Goal: Contribute content

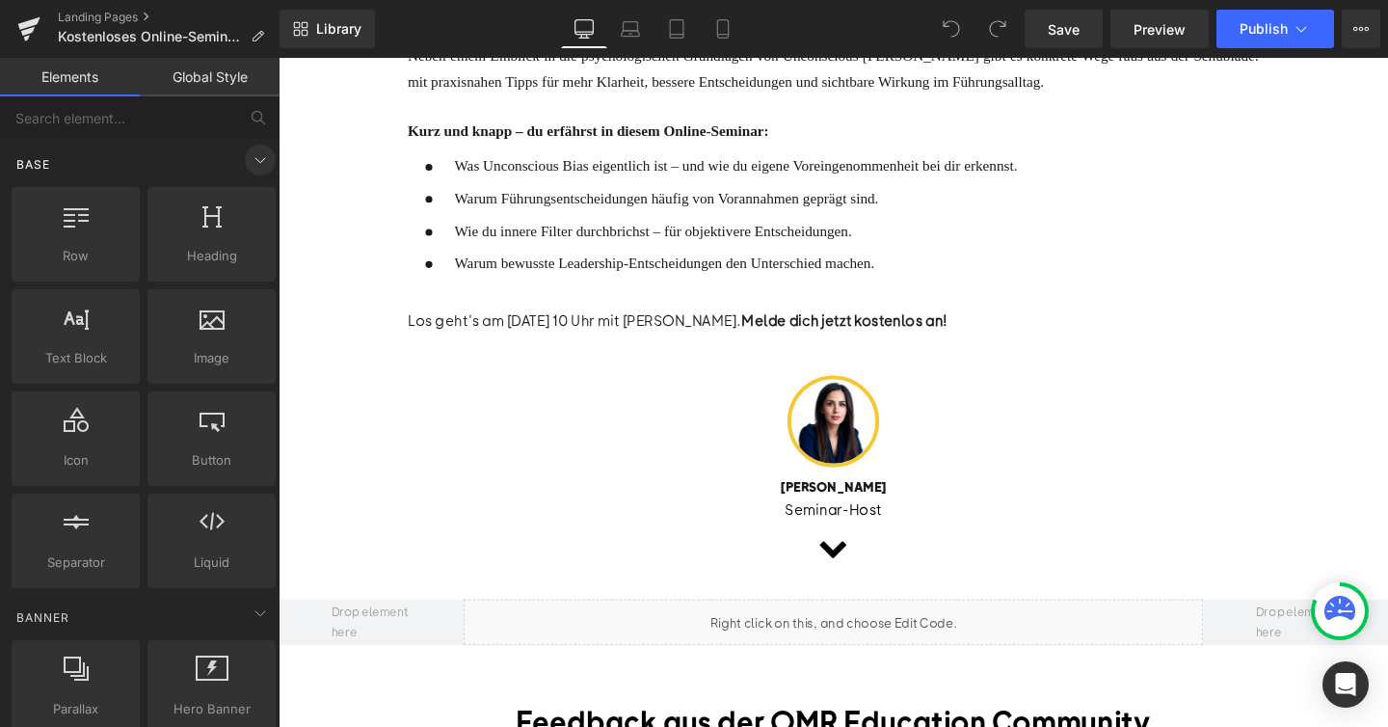
click at [249, 174] on span at bounding box center [260, 160] width 31 height 31
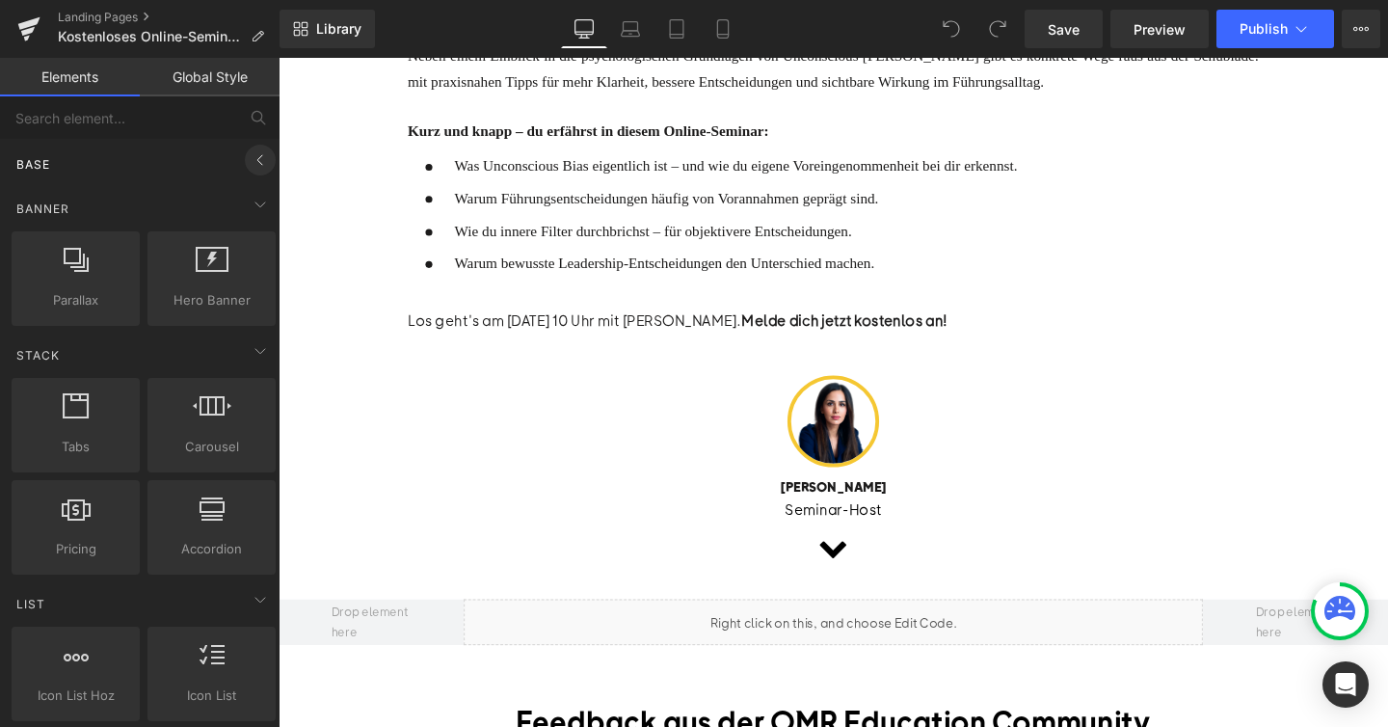
click at [249, 174] on span at bounding box center [260, 160] width 31 height 31
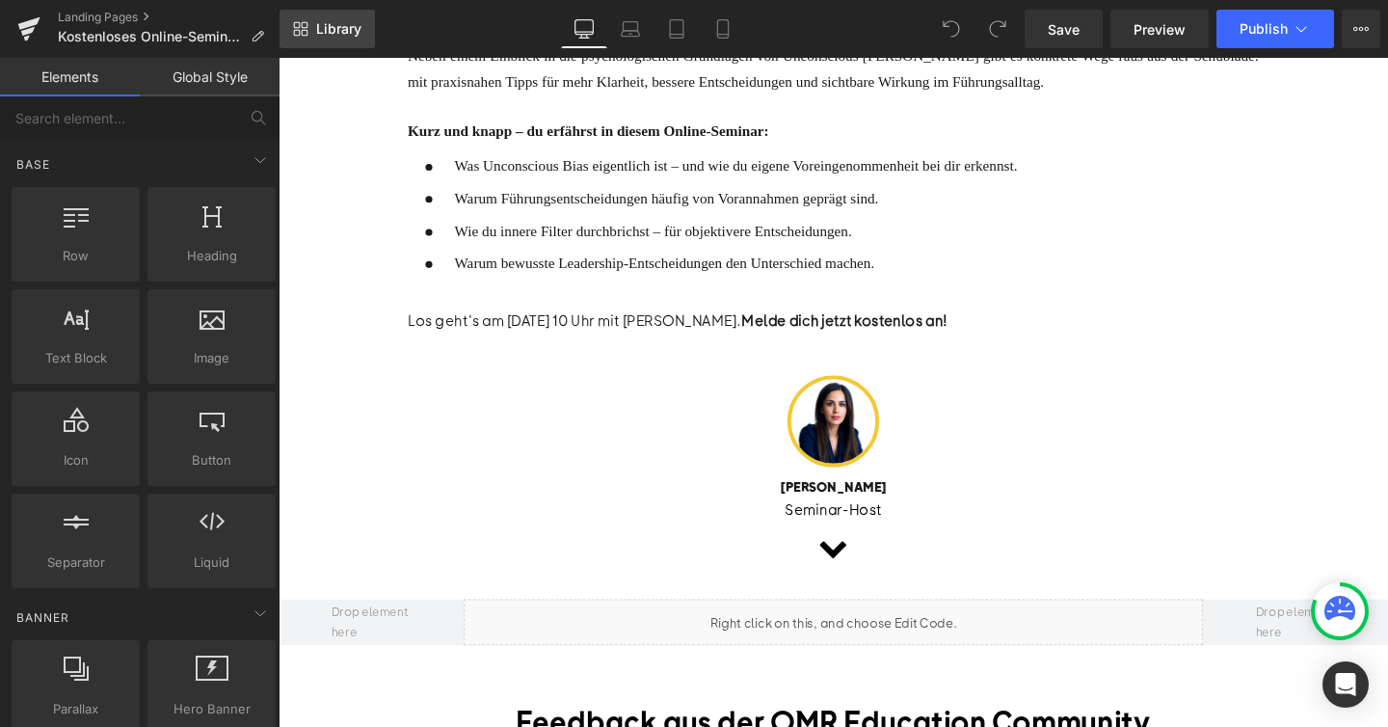
click at [331, 26] on span "Library" at bounding box center [338, 28] width 45 height 17
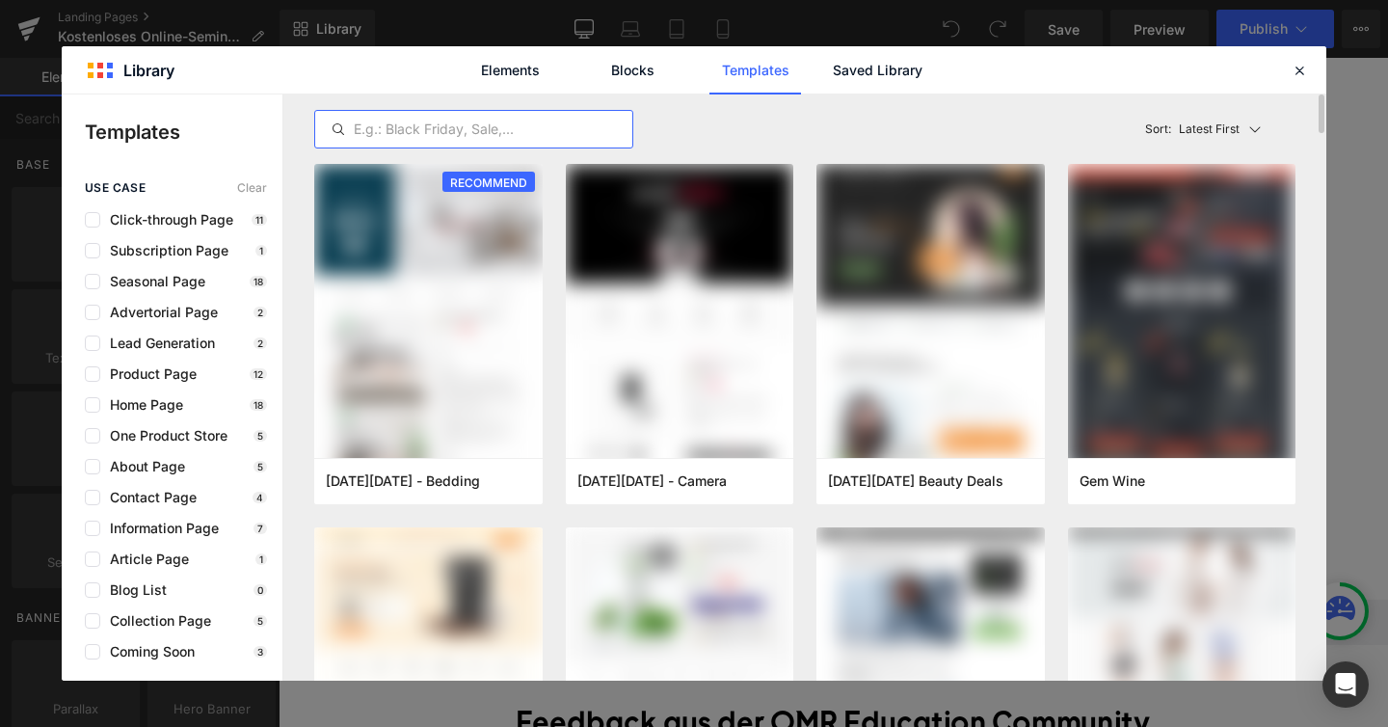
click at [447, 132] on input "text" at bounding box center [473, 129] width 317 height 23
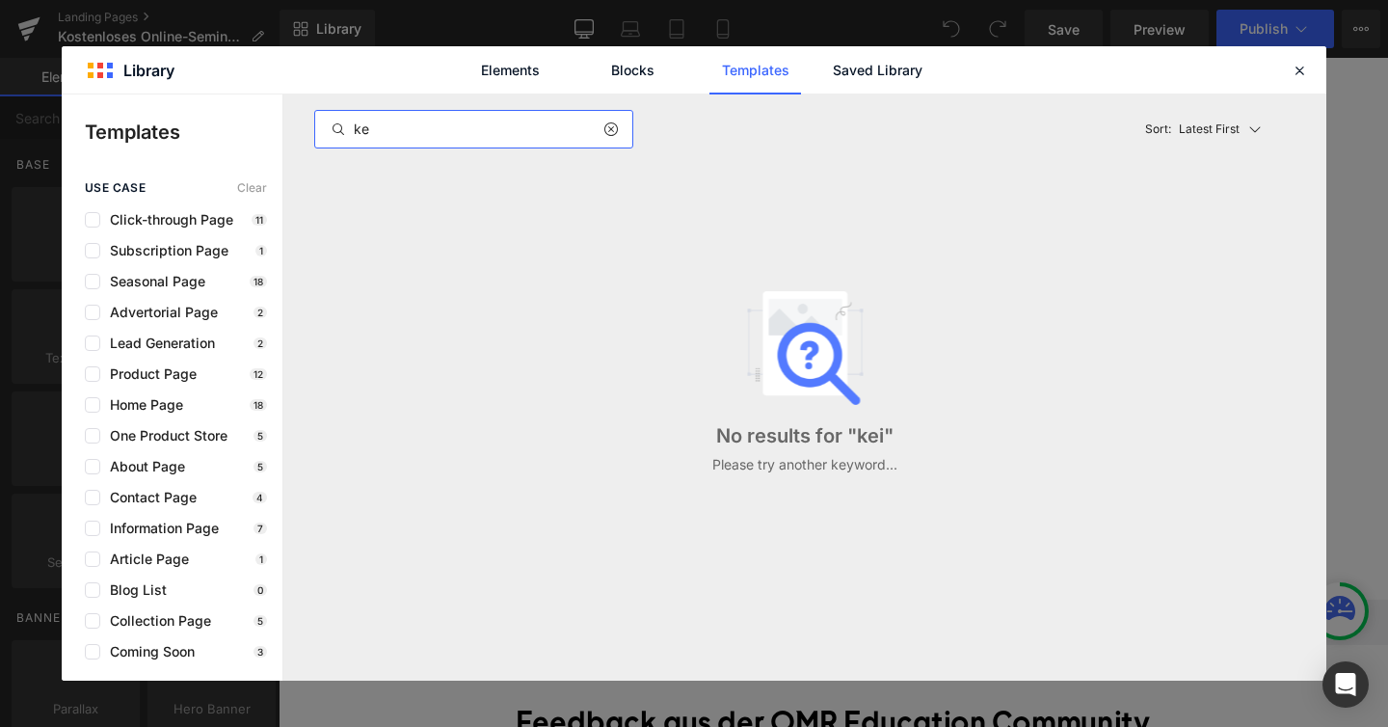
type input "k"
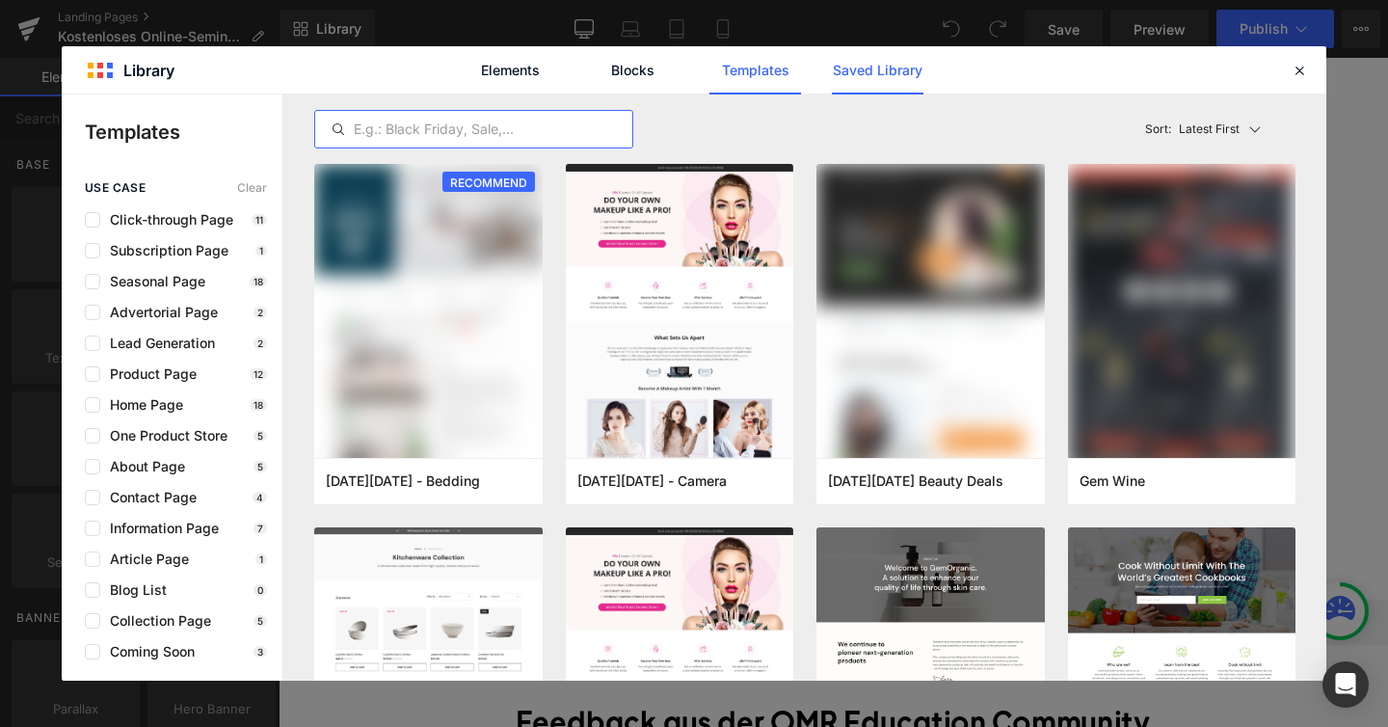
click at [882, 78] on link "Saved Library" at bounding box center [878, 70] width 92 height 48
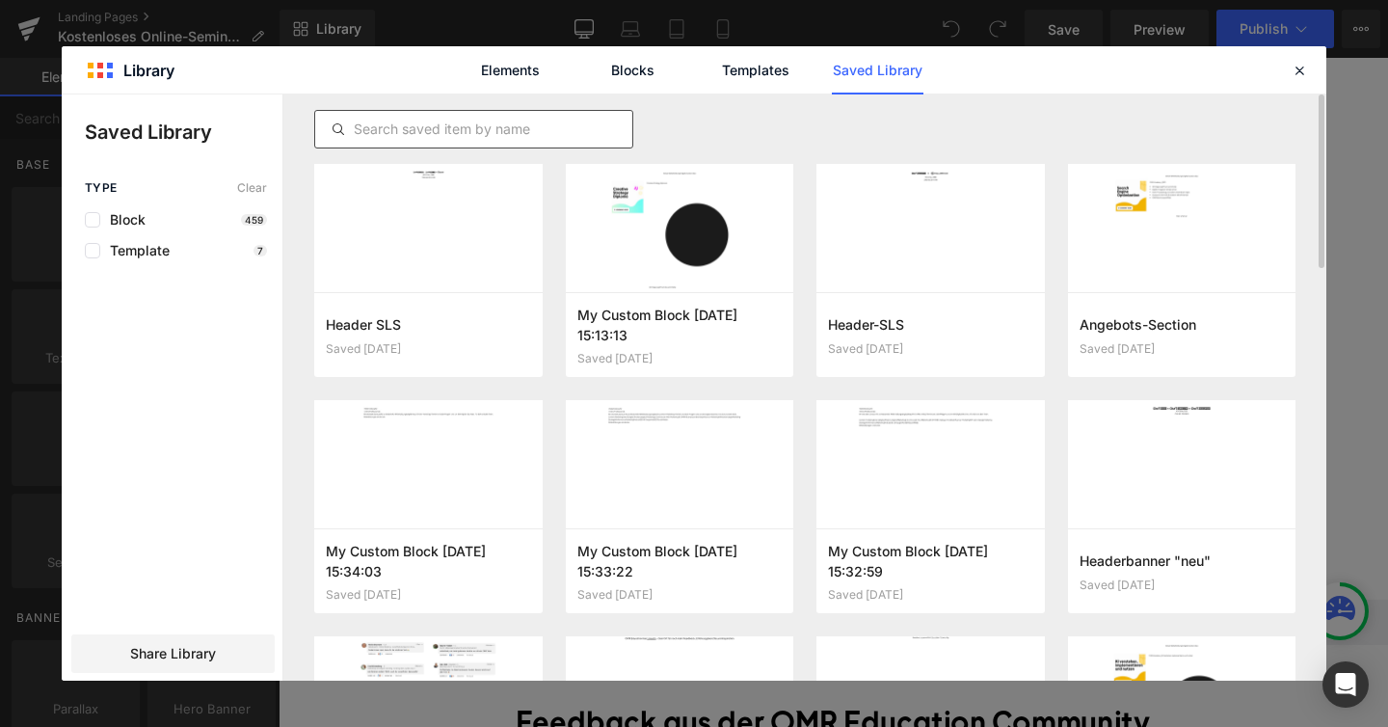
click at [425, 132] on input "text" at bounding box center [473, 129] width 317 height 23
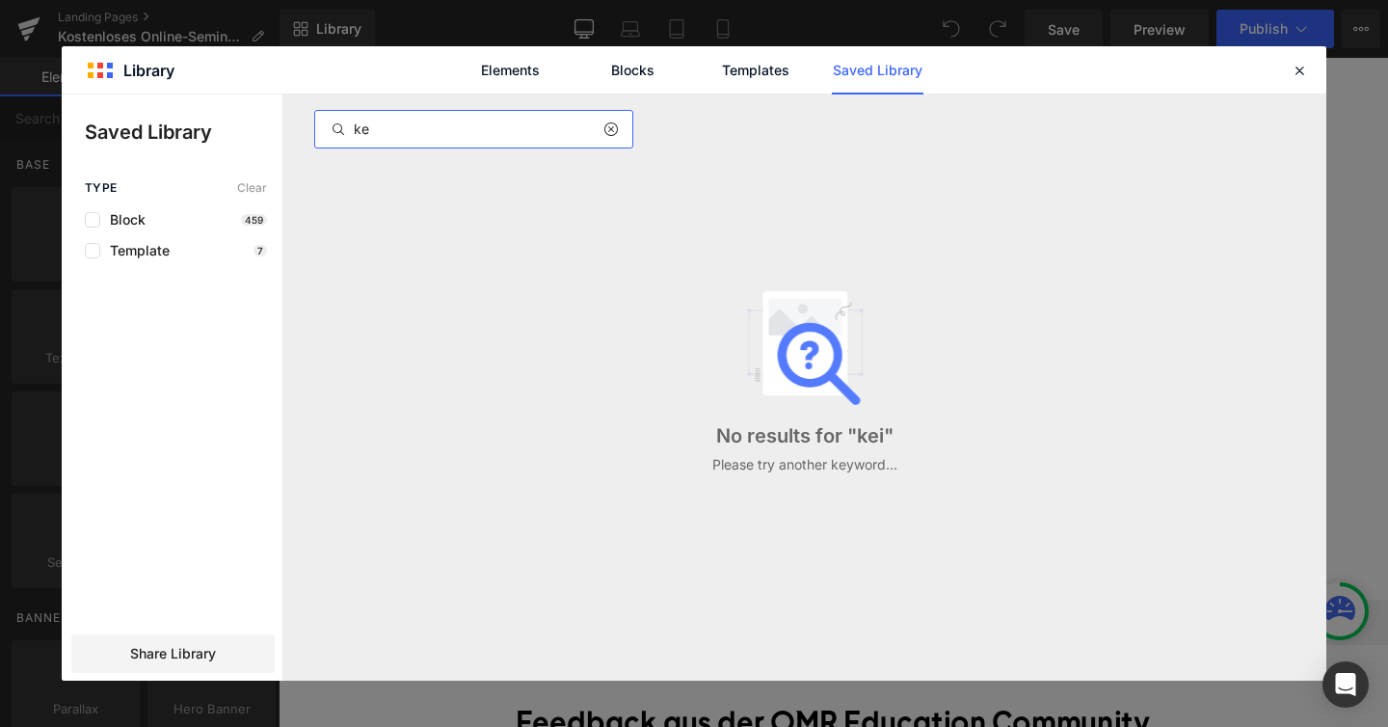
type input "k"
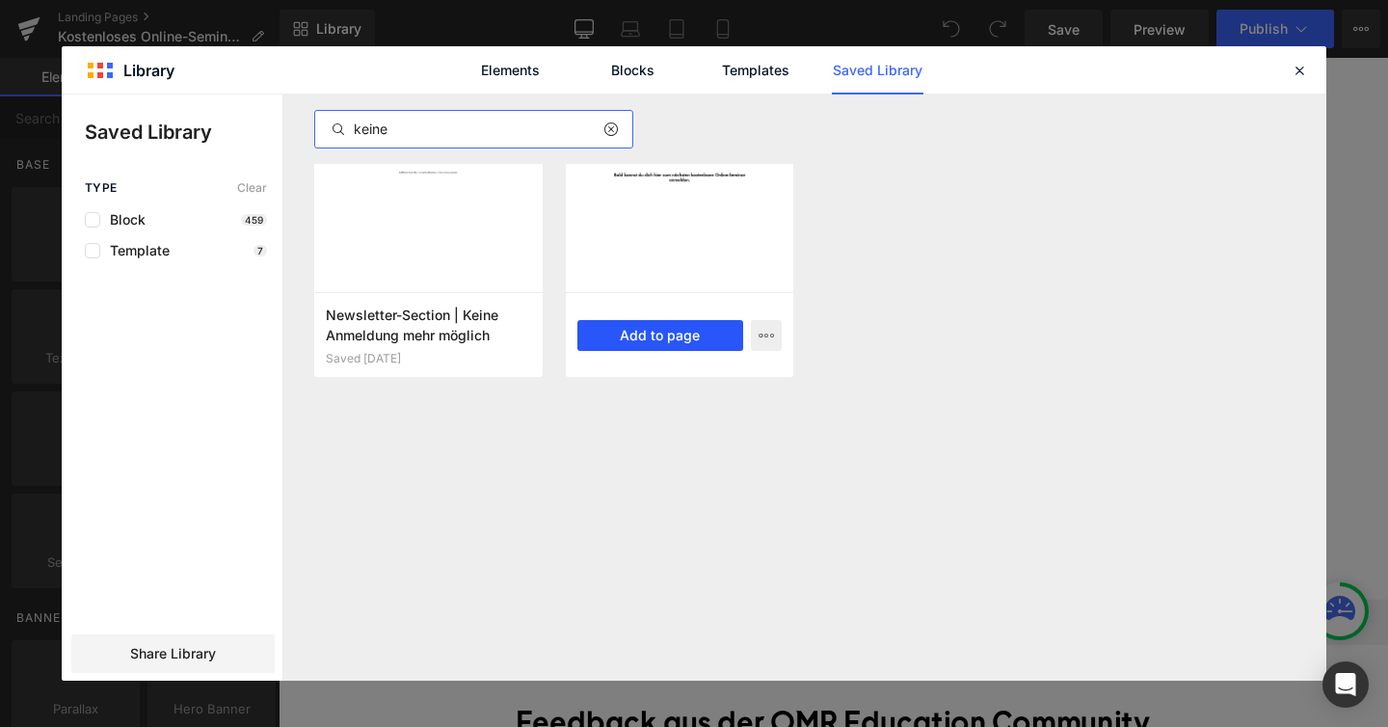
type input "keine"
click at [675, 339] on button "Add to page" at bounding box center [660, 335] width 167 height 31
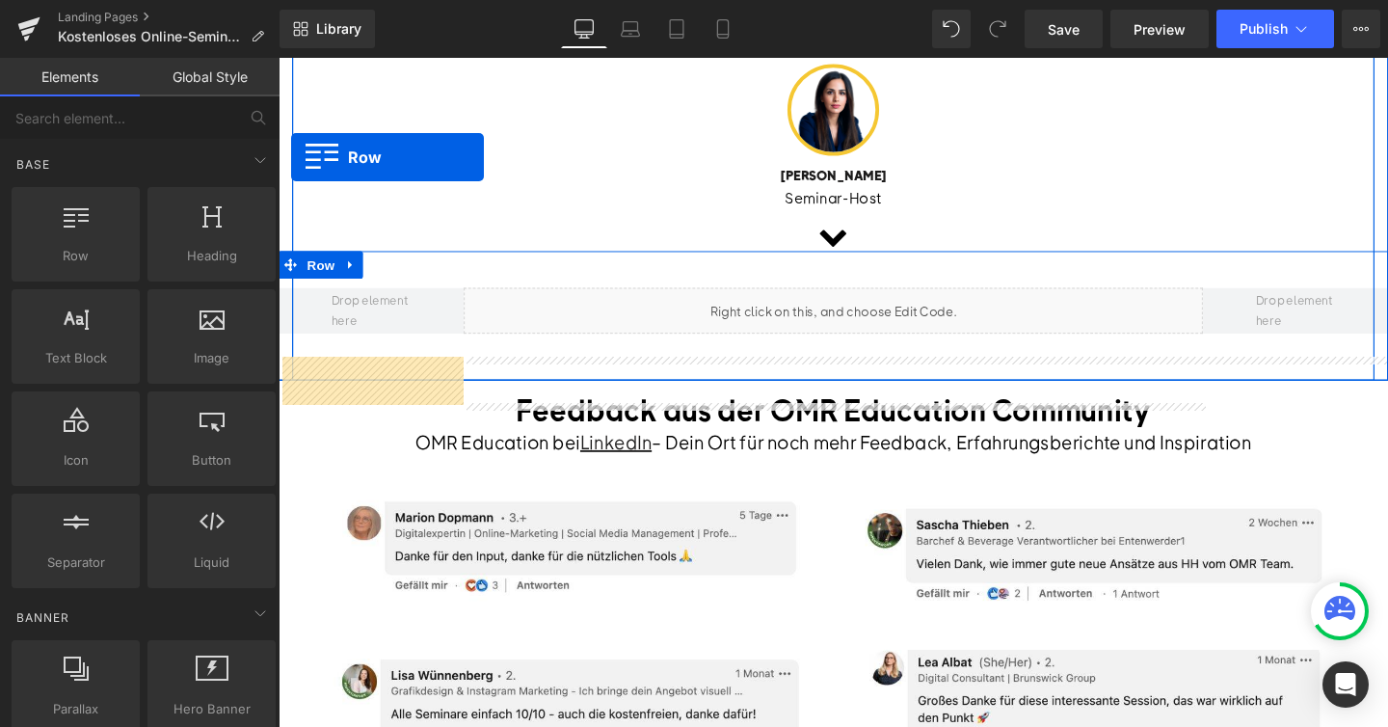
scroll to position [1073, 0]
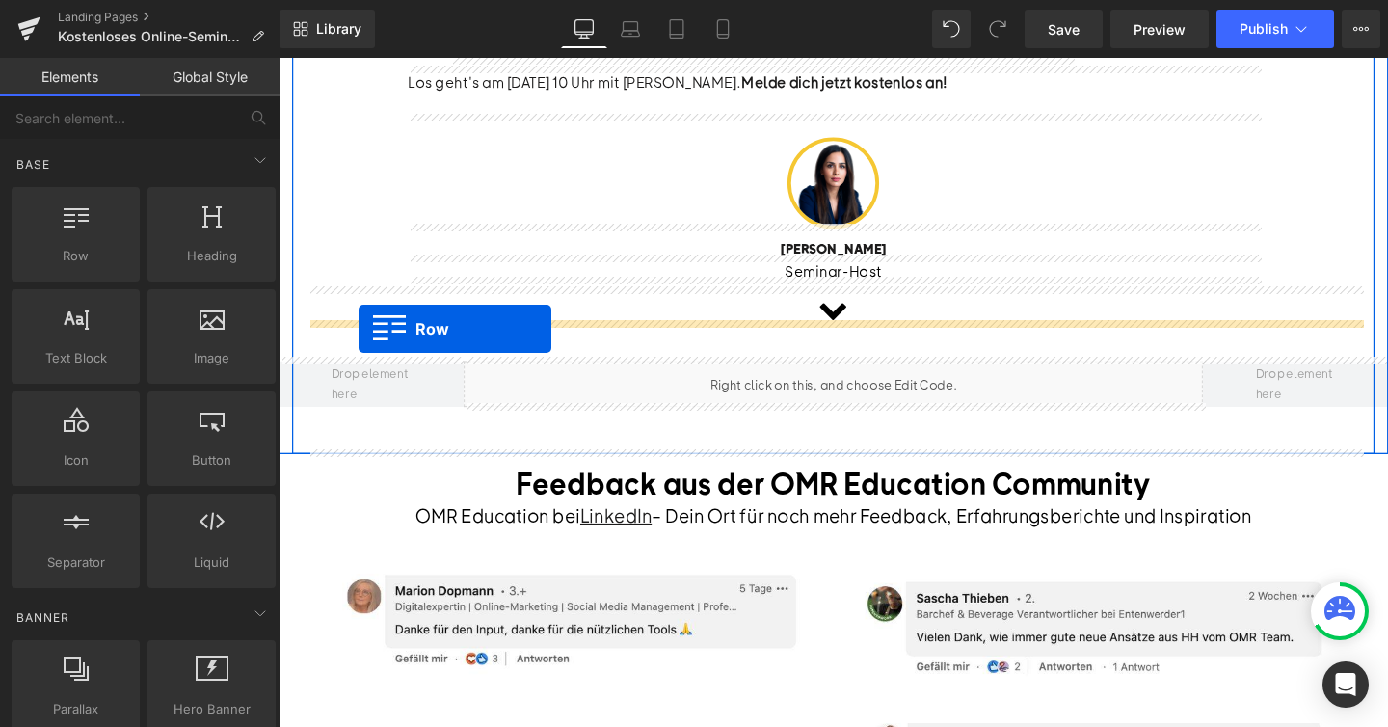
drag, startPoint x: 292, startPoint y: 171, endPoint x: 362, endPoint y: 342, distance: 185.4
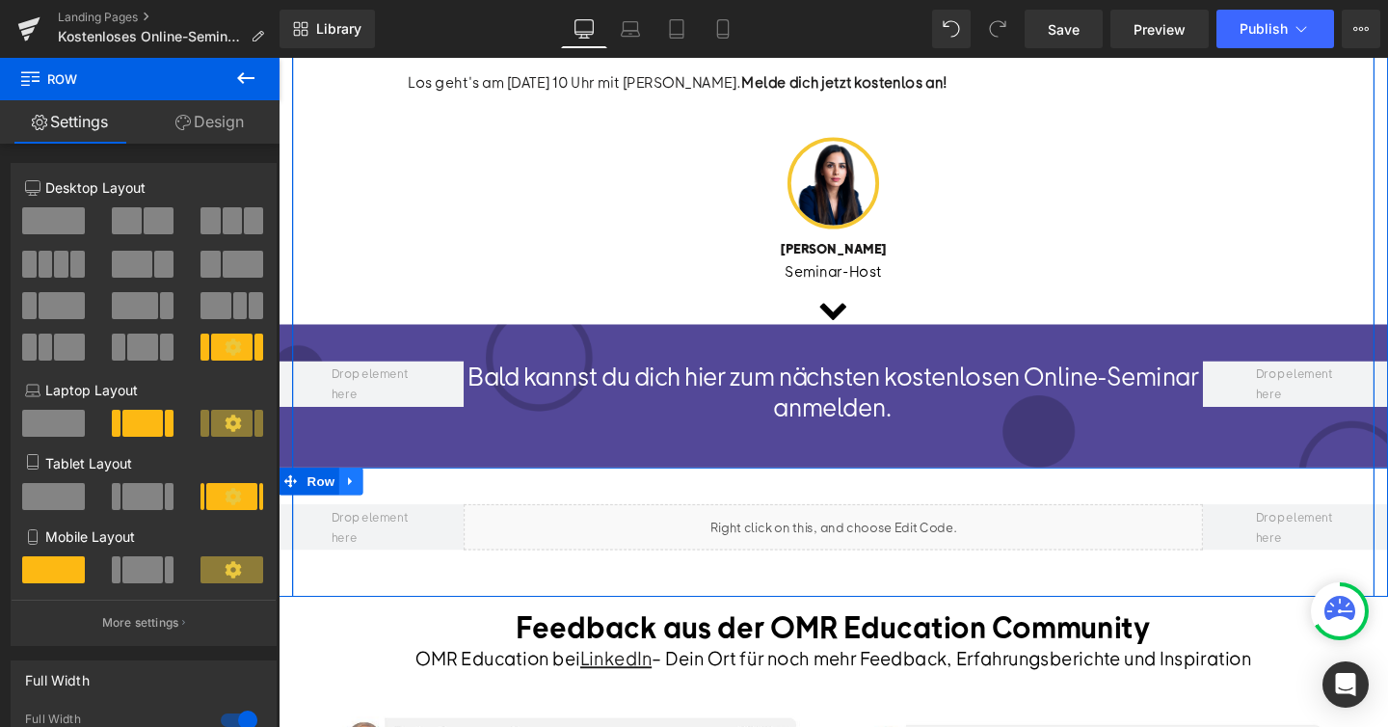
click at [357, 497] on icon at bounding box center [354, 503] width 13 height 14
click at [400, 497] on icon at bounding box center [404, 502] width 13 height 13
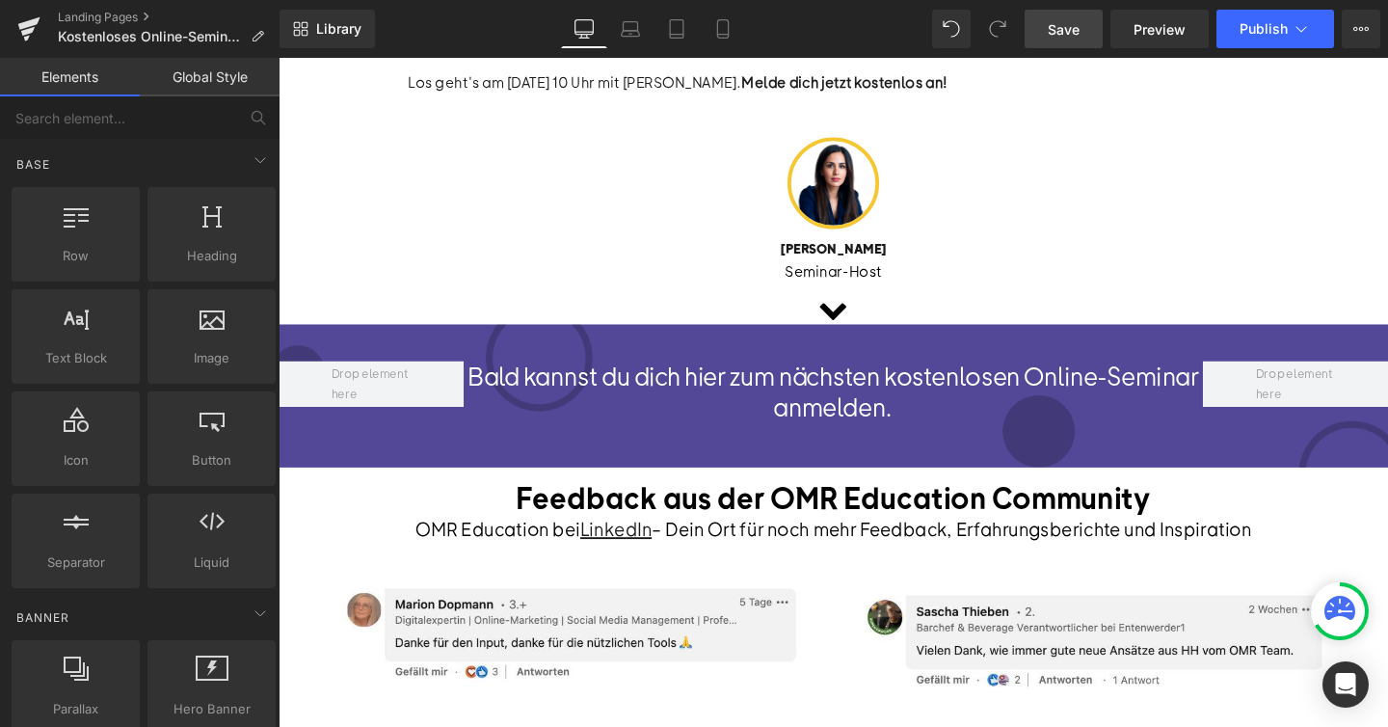
click at [1088, 32] on link "Save" at bounding box center [1063, 29] width 78 height 39
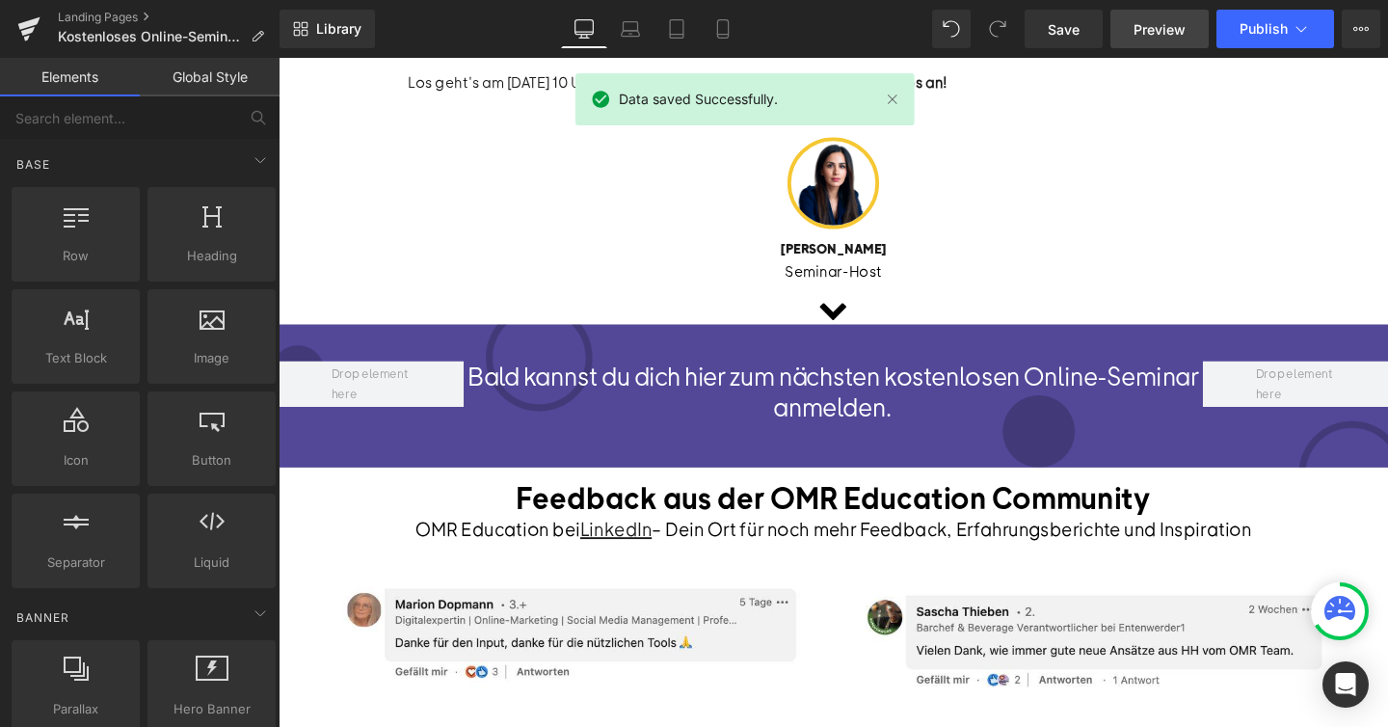
click at [1162, 29] on span "Preview" at bounding box center [1159, 29] width 52 height 20
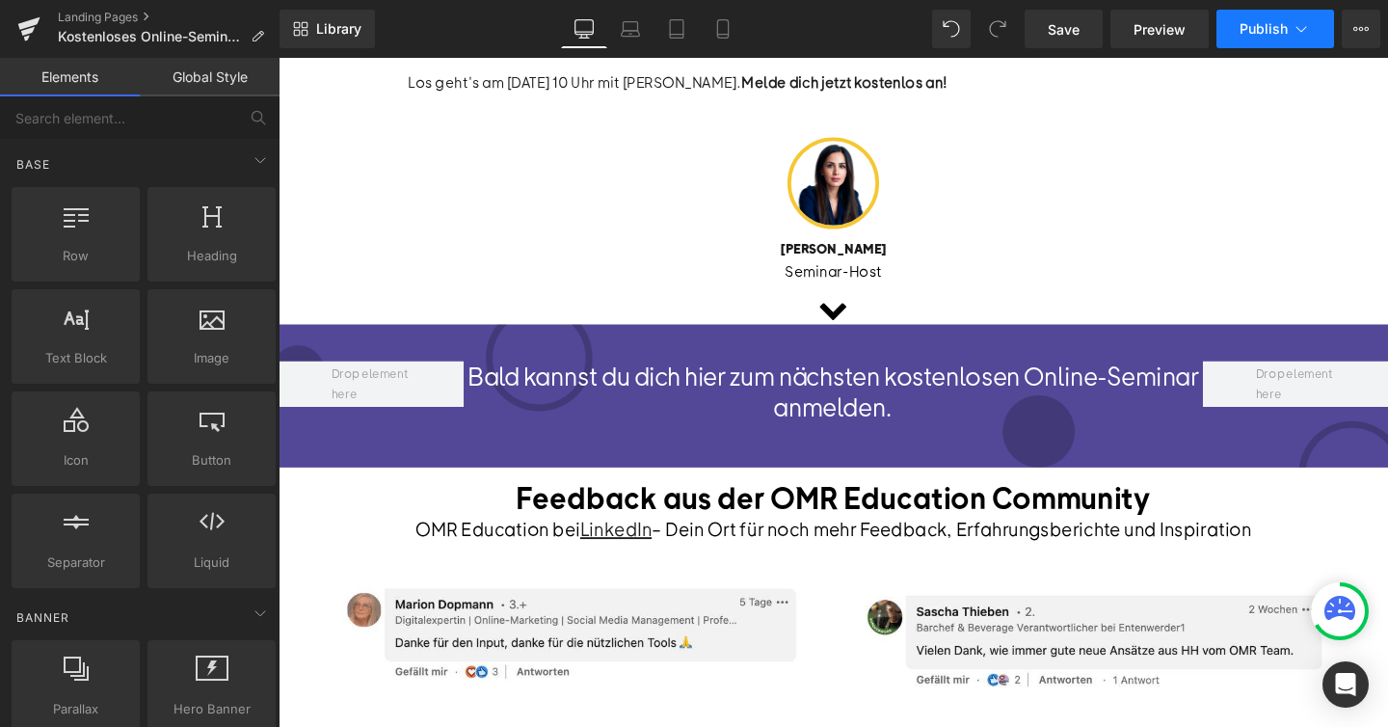
click at [1252, 45] on button "Publish" at bounding box center [1275, 29] width 118 height 39
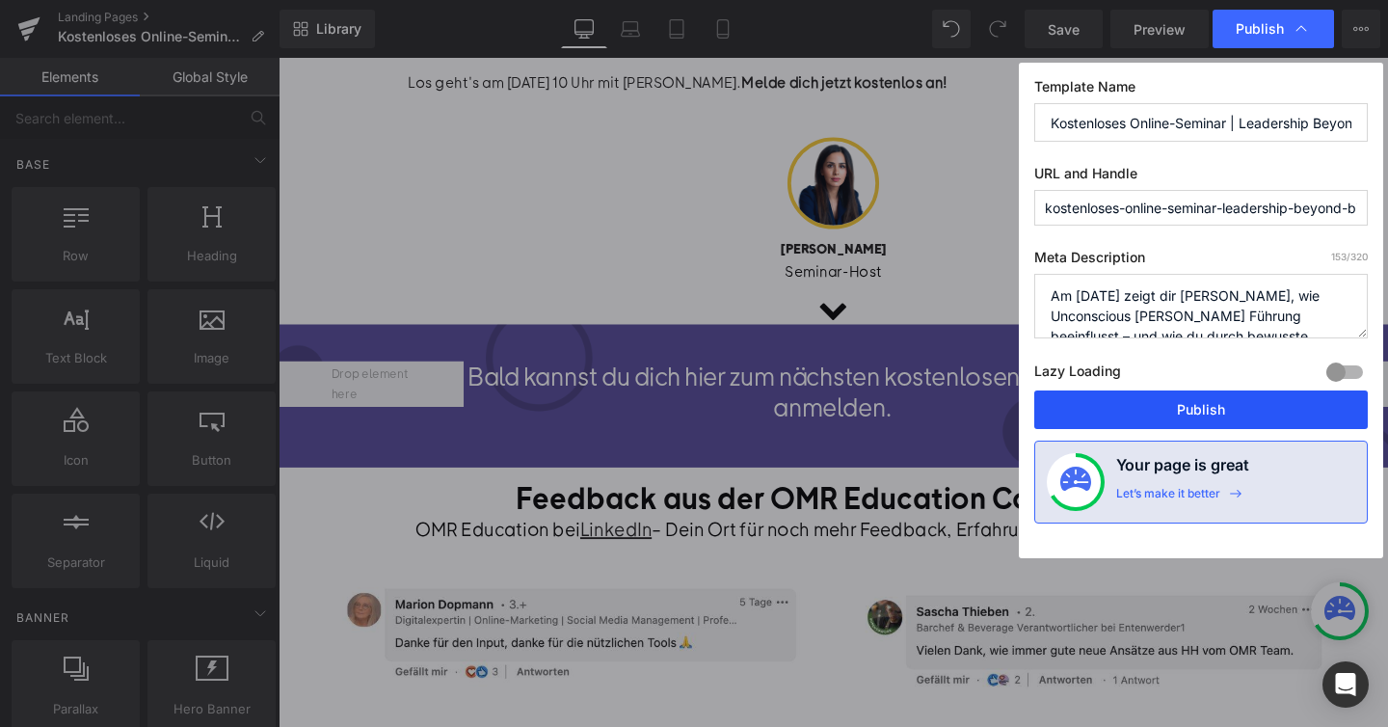
click at [1198, 412] on button "Publish" at bounding box center [1200, 409] width 333 height 39
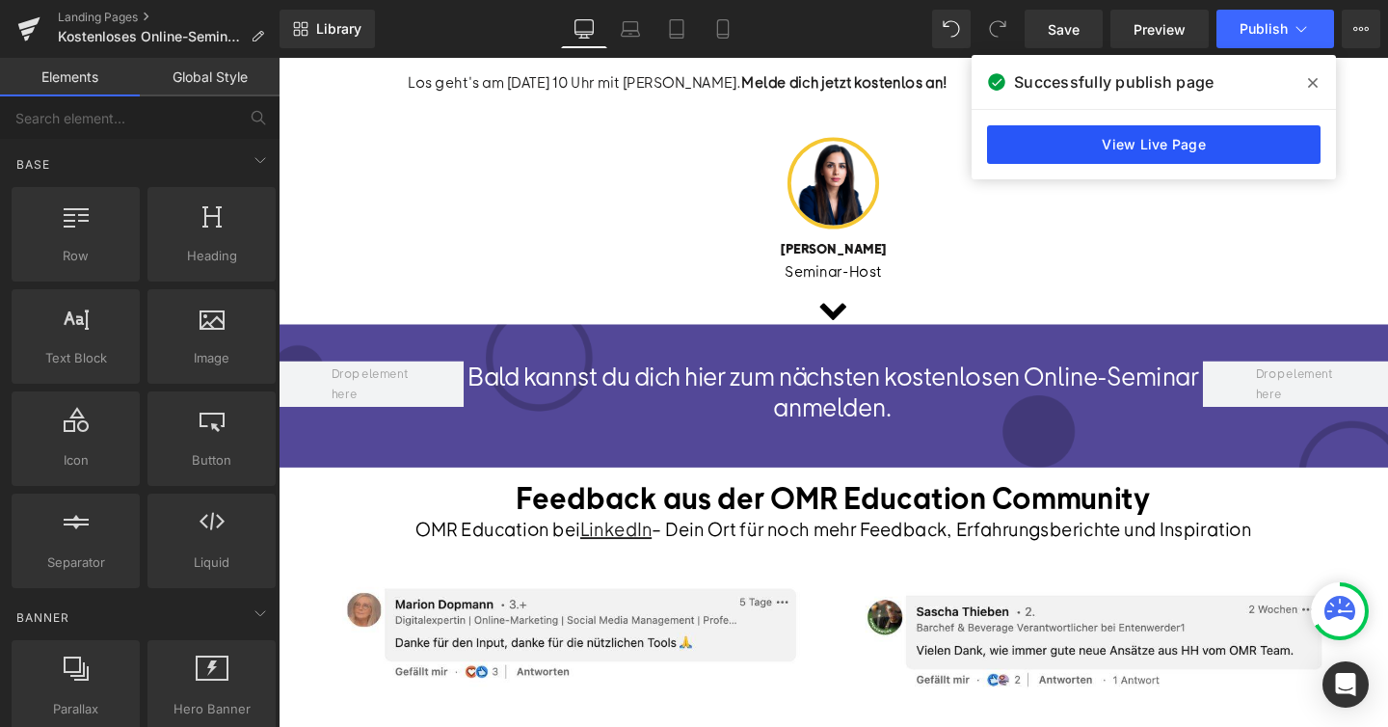
click at [1201, 150] on link "View Live Page" at bounding box center [1153, 144] width 333 height 39
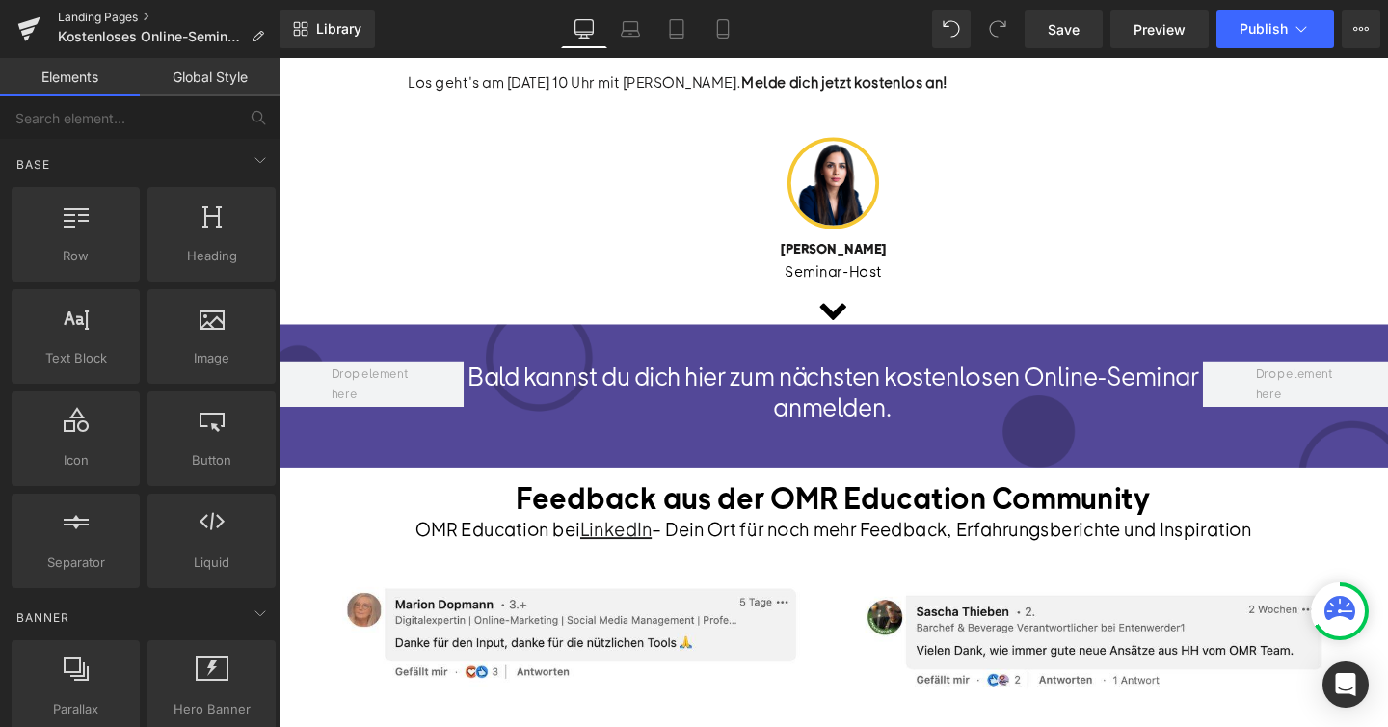
click at [100, 13] on link "Landing Pages" at bounding box center [169, 17] width 222 height 15
